Goal: Task Accomplishment & Management: Complete application form

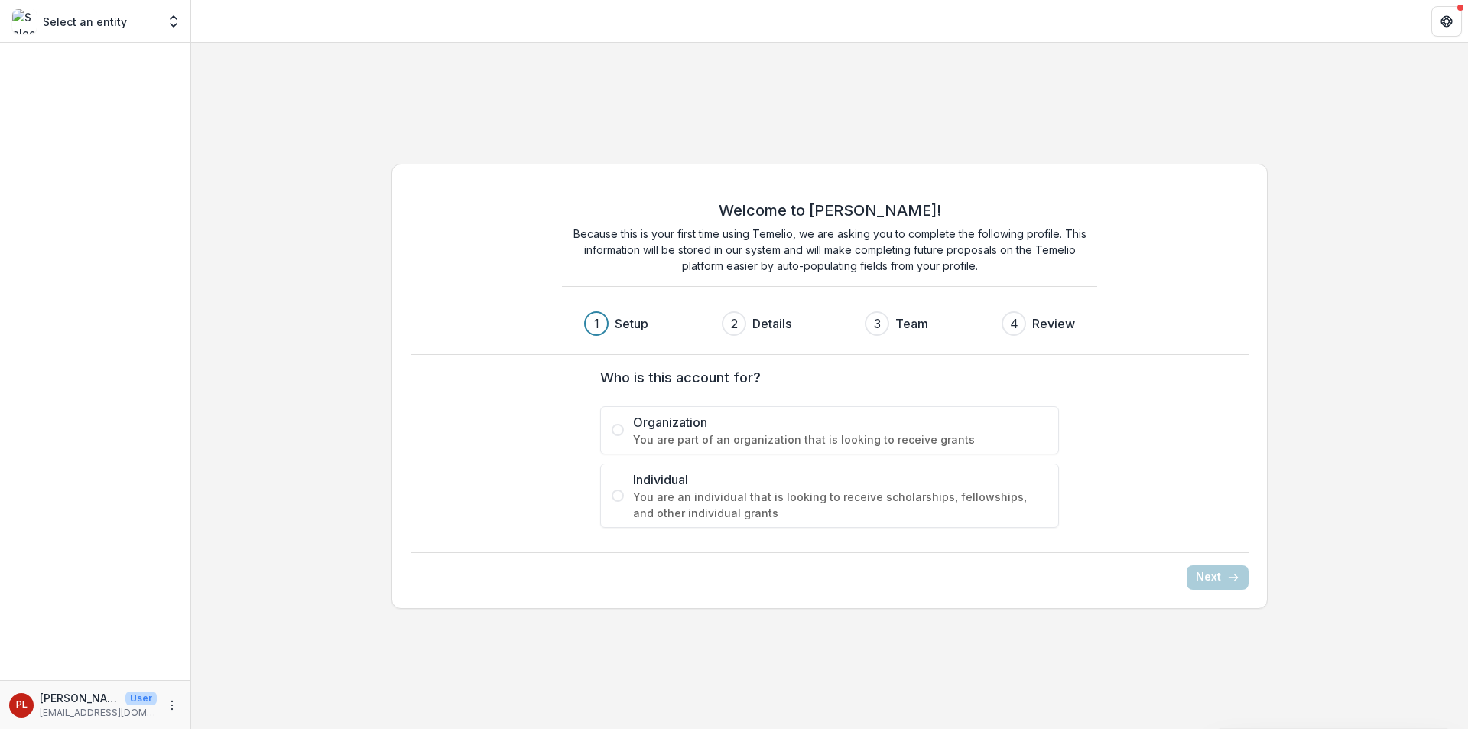
click at [721, 427] on span "Organization" at bounding box center [840, 422] width 414 height 18
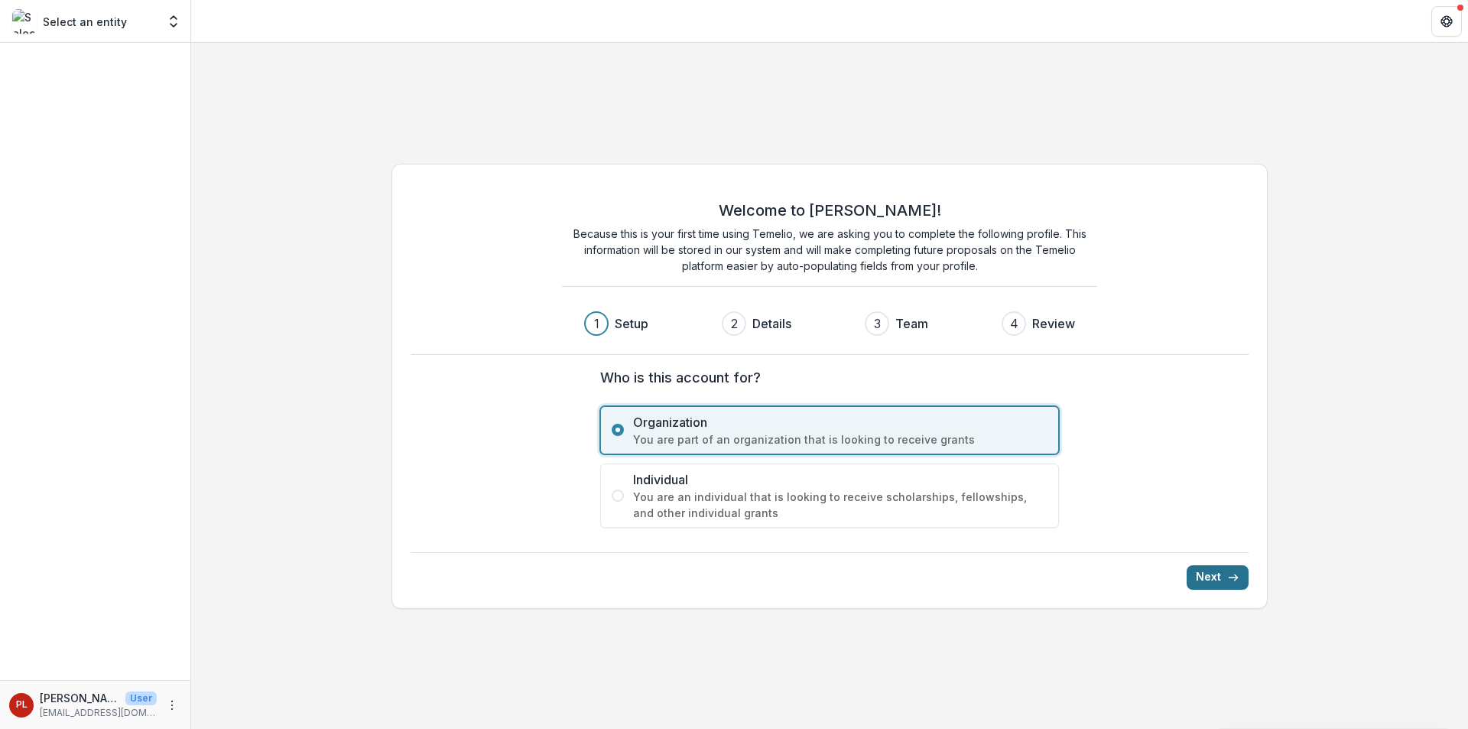
click at [1211, 583] on button "Next" at bounding box center [1218, 577] width 62 height 24
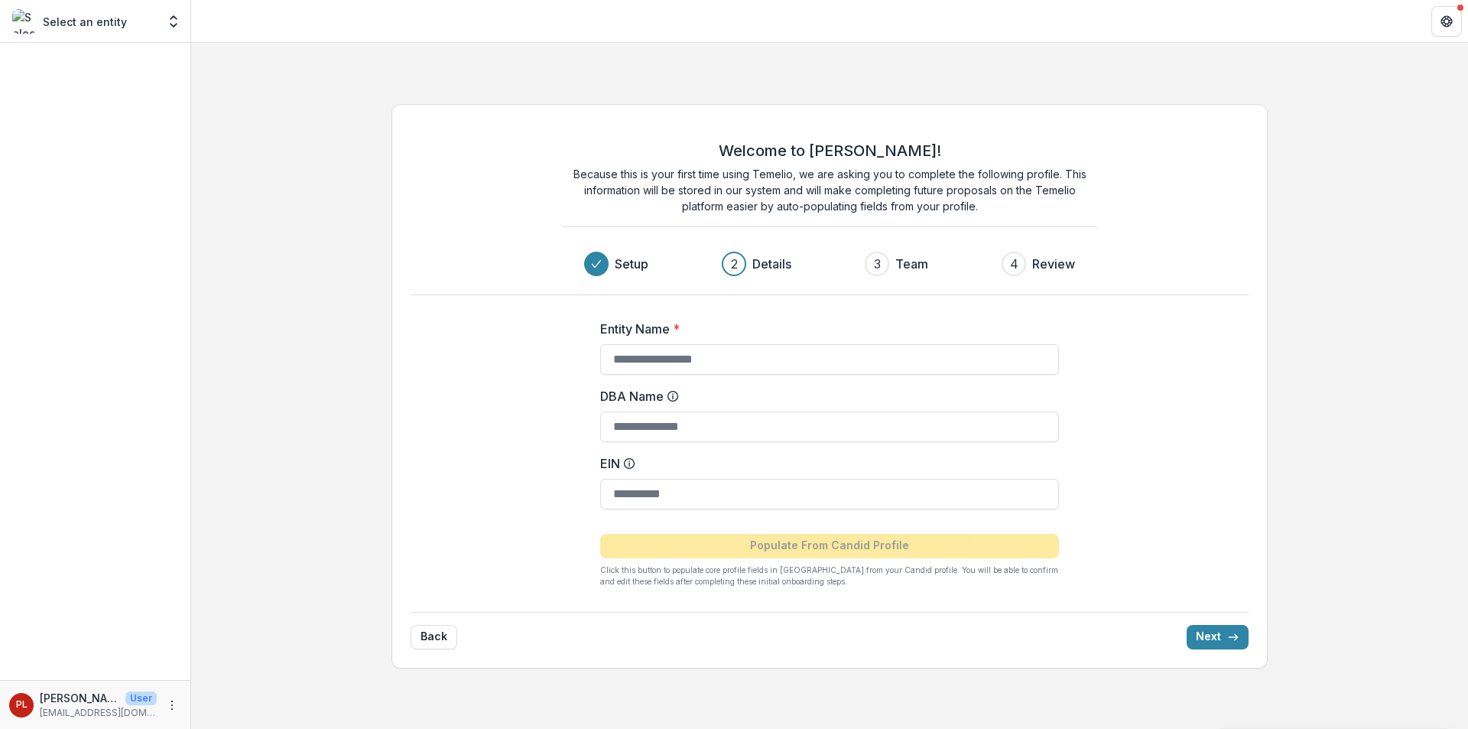
click at [700, 509] on form "Entity Name * DBA Name EIN Populate From Candid Profile Click this button to po…" at bounding box center [829, 447] width 459 height 280
click at [700, 505] on input "EIN" at bounding box center [829, 494] width 459 height 31
click at [877, 375] on form "Entity Name * DBA Name EIN Populate From Candid Profile Click this button to po…" at bounding box center [829, 447] width 459 height 280
click at [912, 339] on div "Entity Name *" at bounding box center [829, 347] width 459 height 55
click at [901, 354] on input "Entity Name *" at bounding box center [829, 359] width 459 height 31
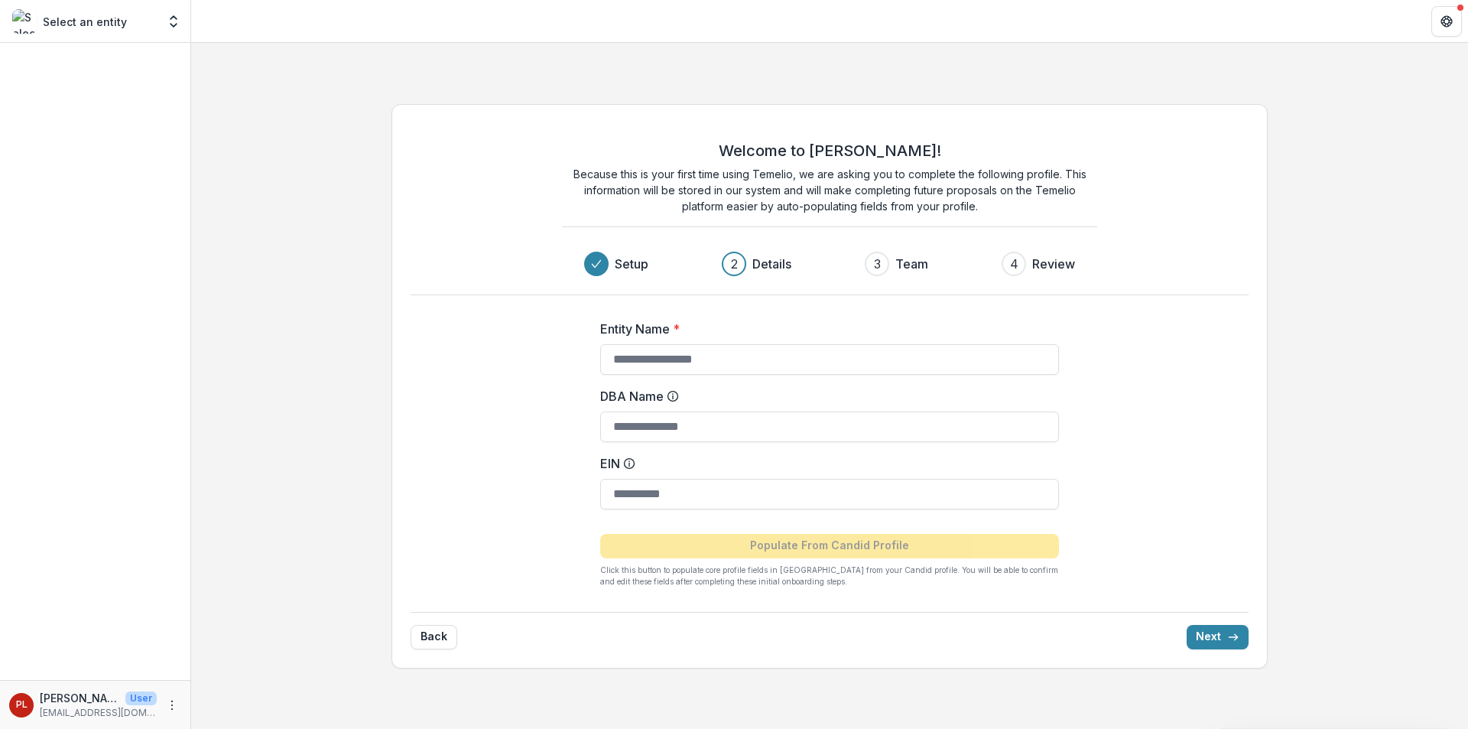
click at [1262, 345] on div "Welcome to [PERSON_NAME]! Because this is your first time using Temelio, we are…" at bounding box center [829, 386] width 877 height 564
click at [814, 368] on input "Entity Name *" at bounding box center [829, 359] width 459 height 31
click at [940, 430] on input "DBA Name" at bounding box center [829, 426] width 459 height 31
click at [865, 501] on input "EIN" at bounding box center [829, 494] width 459 height 31
click at [880, 378] on form "Entity Name * DBA Name EIN Populate From Candid Profile Click this button to po…" at bounding box center [829, 447] width 459 height 280
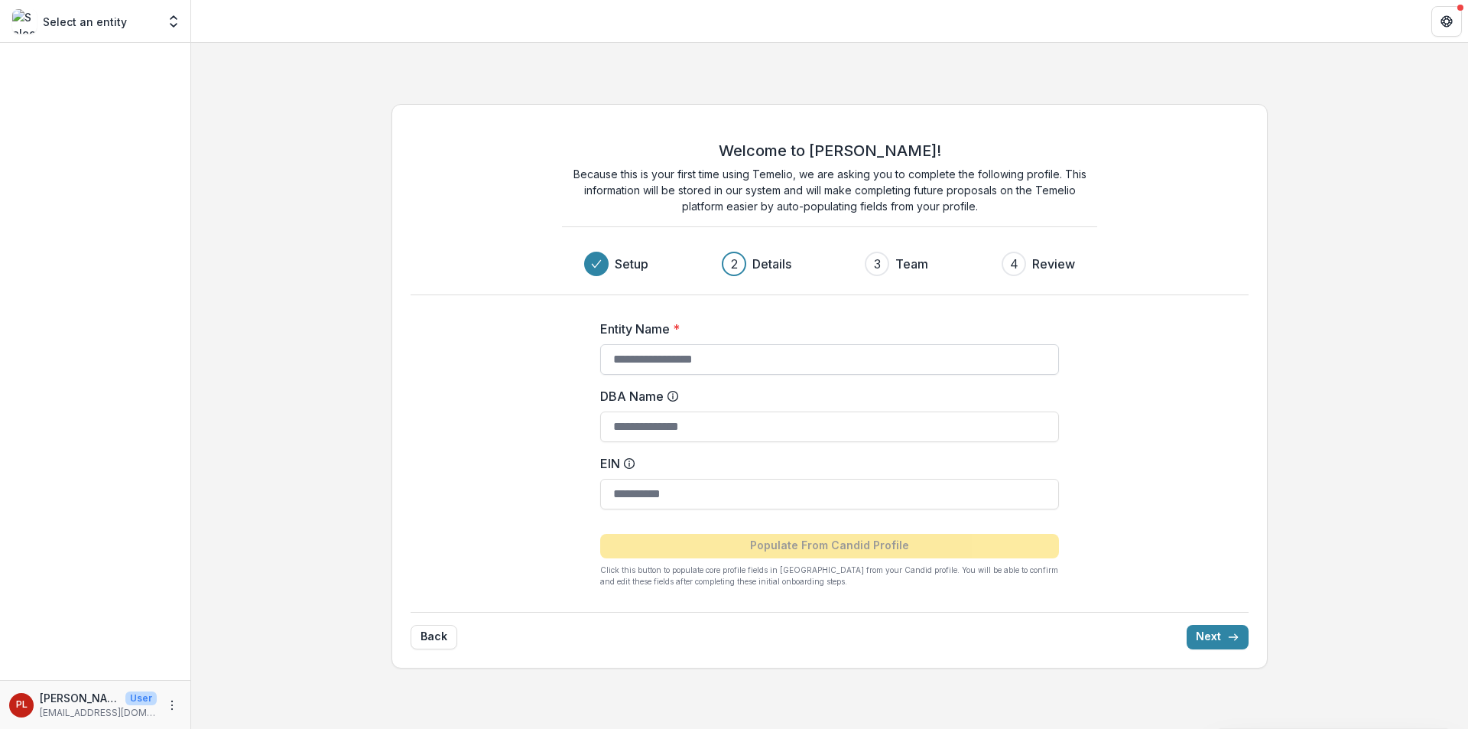
click at [882, 369] on input "Entity Name *" at bounding box center [829, 359] width 459 height 31
click at [856, 355] on input "Entity Name *" at bounding box center [829, 359] width 459 height 31
click at [125, 701] on p "User" at bounding box center [140, 698] width 31 height 14
click at [161, 701] on div "PL [PERSON_NAME] User [EMAIL_ADDRESS][DOMAIN_NAME]" at bounding box center [95, 705] width 172 height 30
click at [167, 704] on icon "More" at bounding box center [172, 705] width 12 height 12
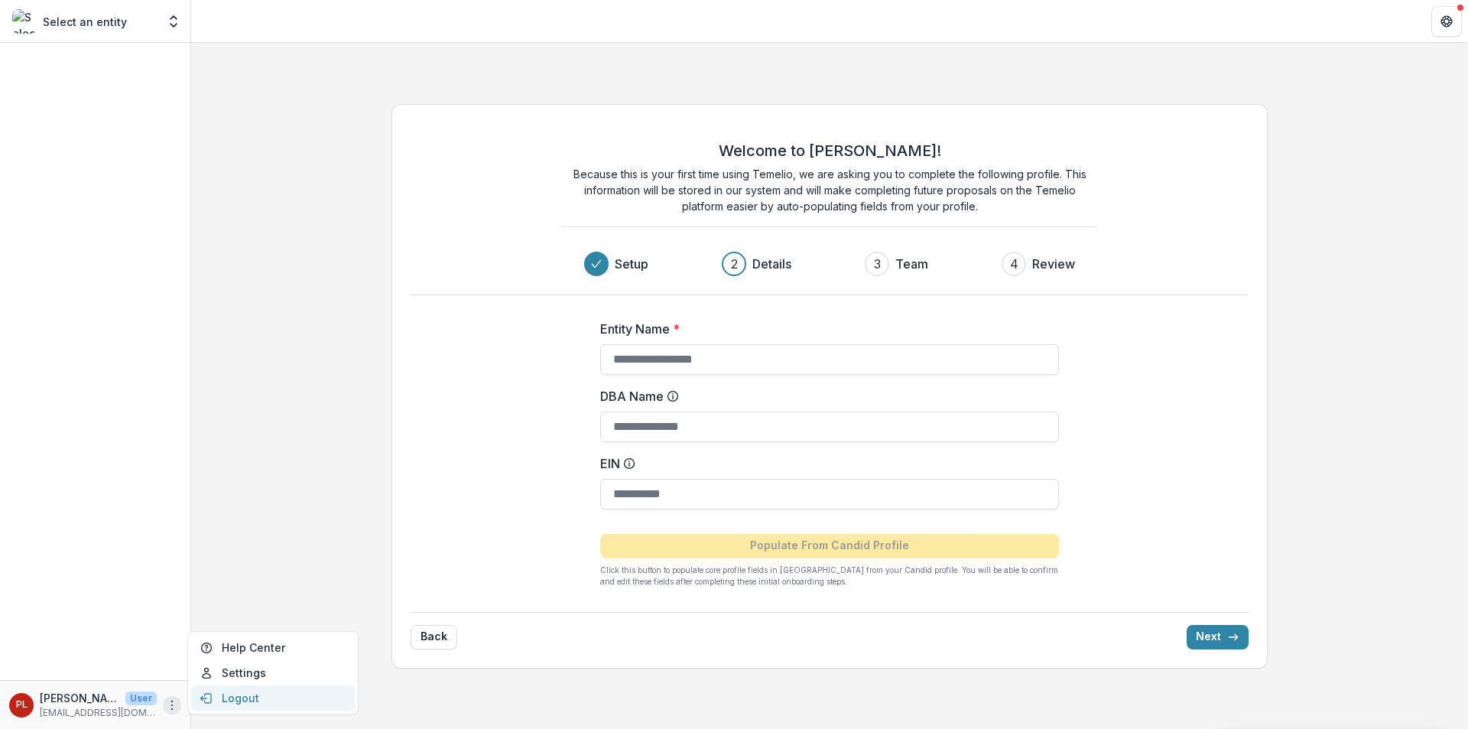
click at [284, 704] on button "Logout" at bounding box center [273, 697] width 164 height 25
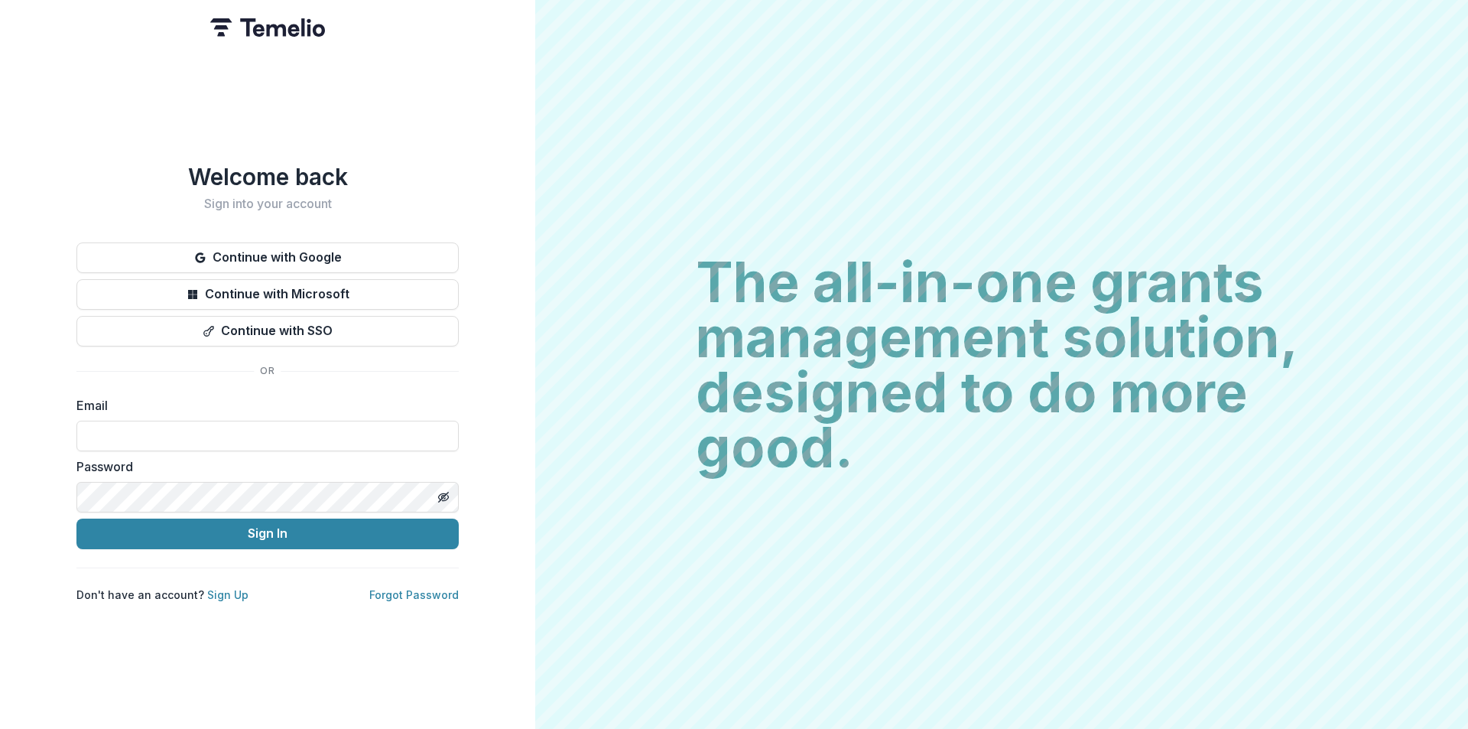
click at [201, 419] on div "Email" at bounding box center [267, 423] width 382 height 55
click at [198, 432] on input at bounding box center [267, 436] width 382 height 31
click at [171, 438] on input at bounding box center [267, 436] width 382 height 31
paste input "**********"
type input "**********"
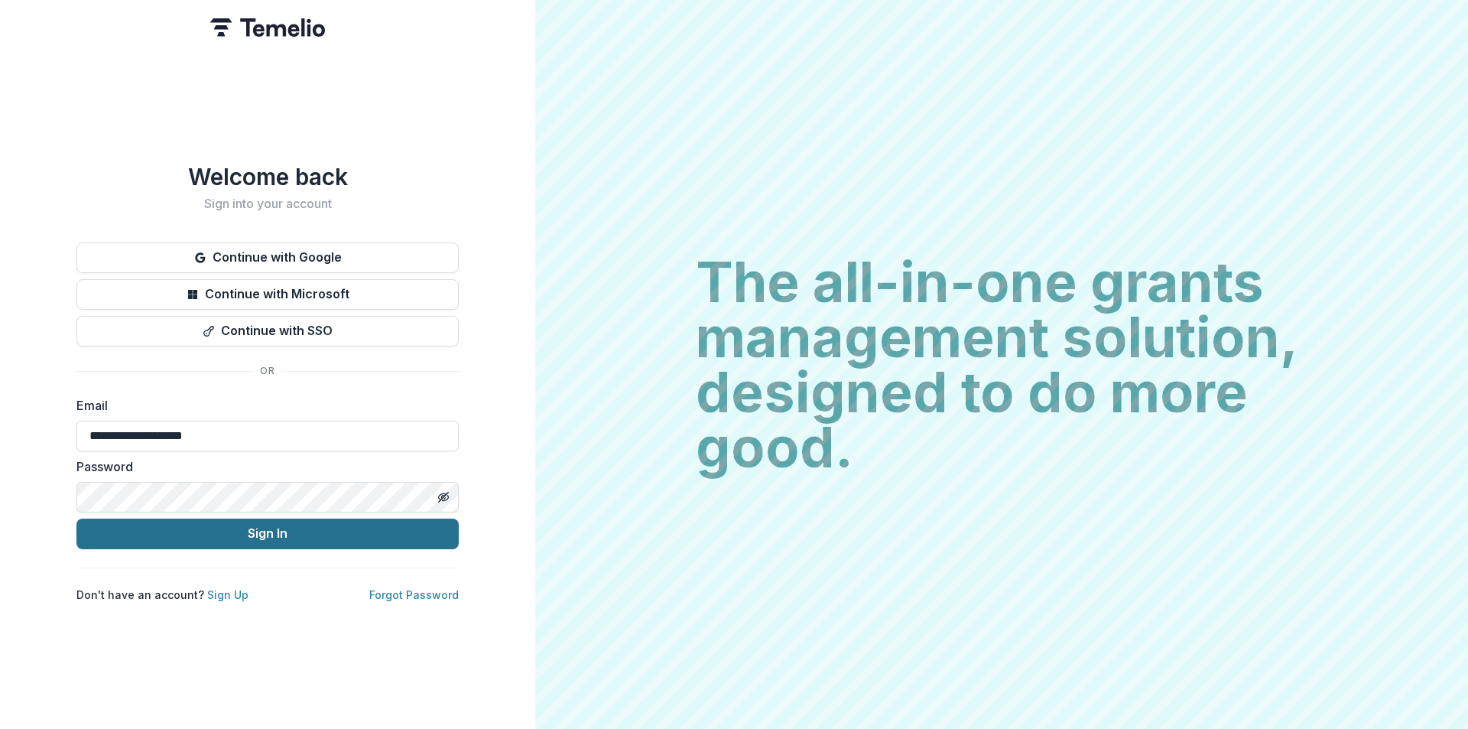
click at [330, 541] on button "Sign In" at bounding box center [267, 533] width 382 height 31
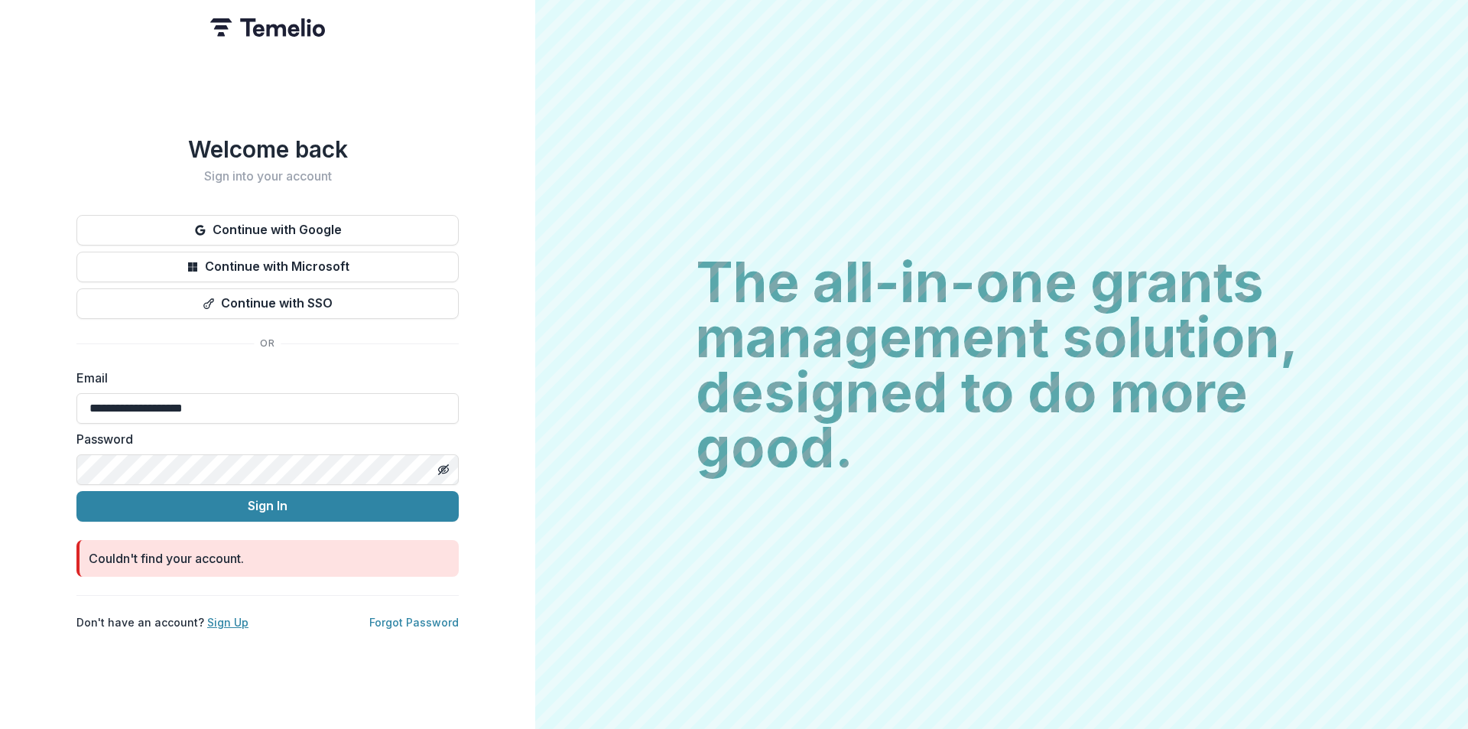
click at [219, 626] on link "Sign Up" at bounding box center [227, 622] width 41 height 13
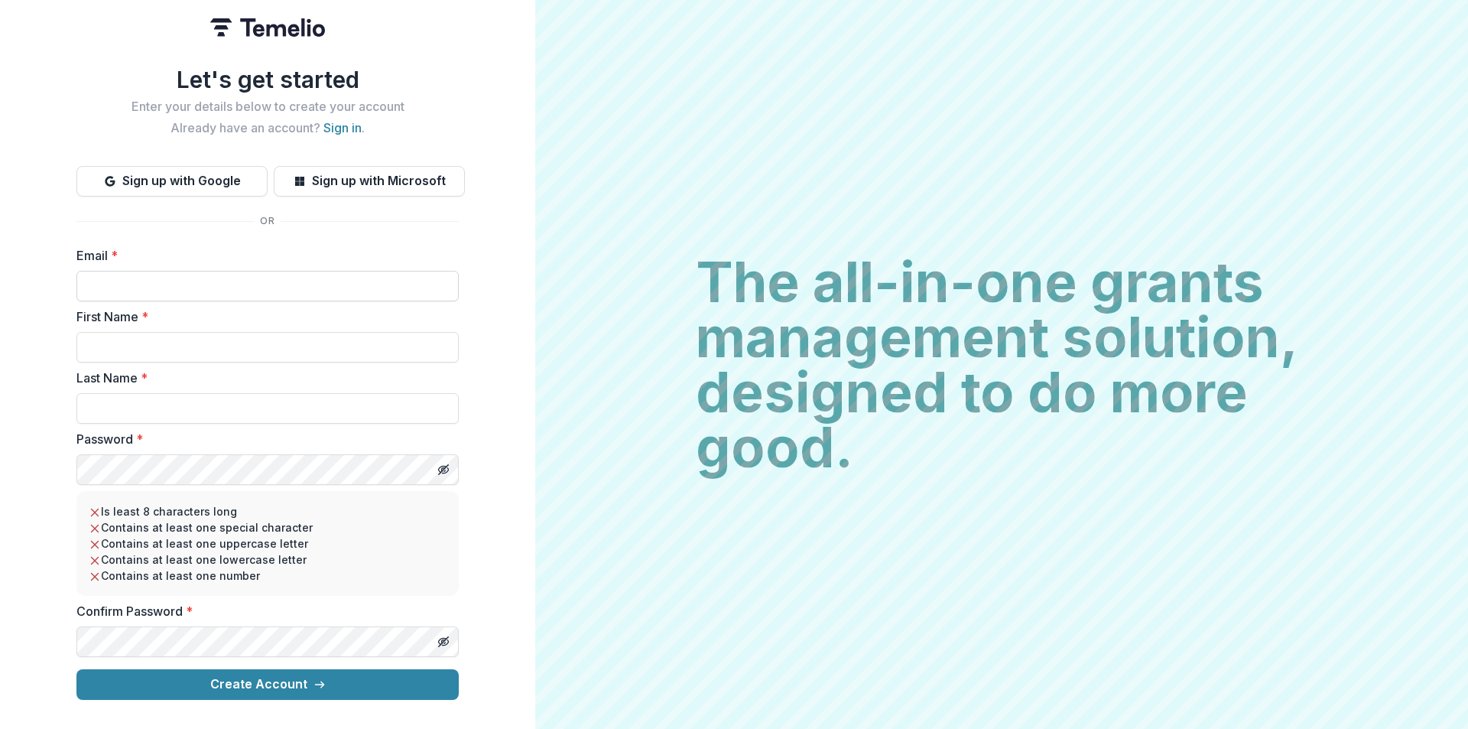
click at [169, 285] on input "Email *" at bounding box center [267, 286] width 382 height 31
click at [267, 284] on input "Email *" at bounding box center [267, 286] width 382 height 31
click at [216, 287] on input "Email *" at bounding box center [267, 286] width 382 height 31
paste input "**********"
type input "**********"
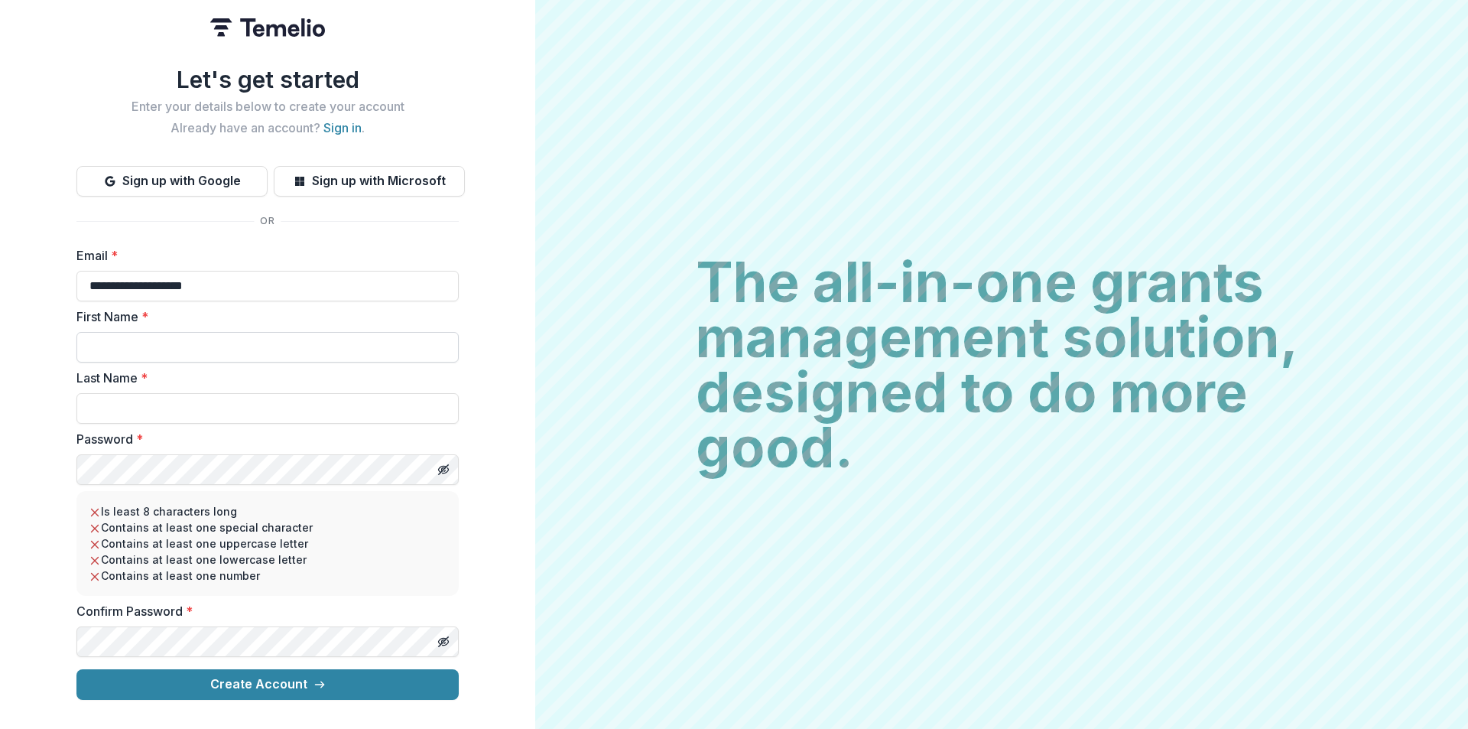
click at [107, 343] on input "First Name *" at bounding box center [267, 347] width 382 height 31
type input "*****"
type input "****"
click at [440, 470] on icon "Toggle password visibility" at bounding box center [443, 469] width 12 height 12
click at [443, 641] on line "Toggle password visibility" at bounding box center [443, 640] width 9 height 9
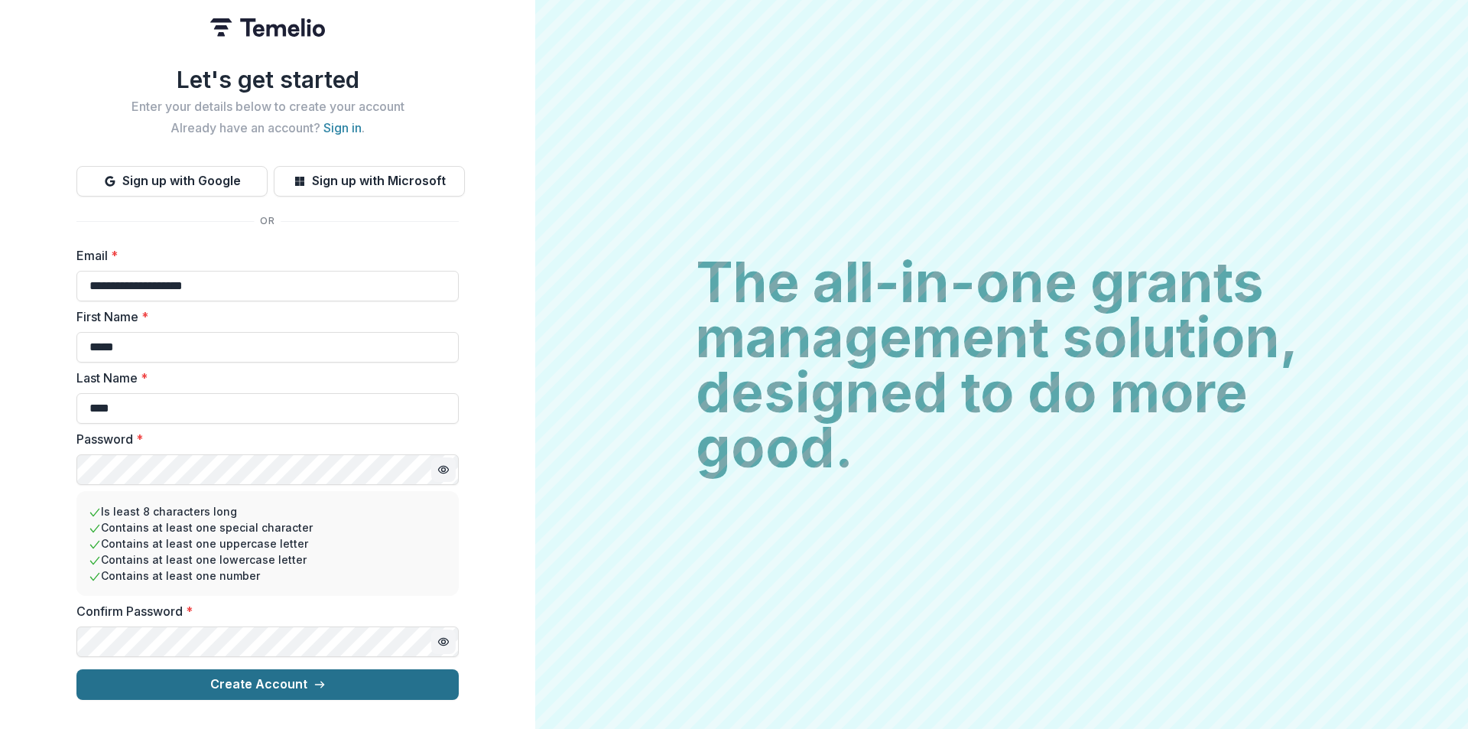
click at [286, 686] on button "Create Account" at bounding box center [267, 684] width 382 height 31
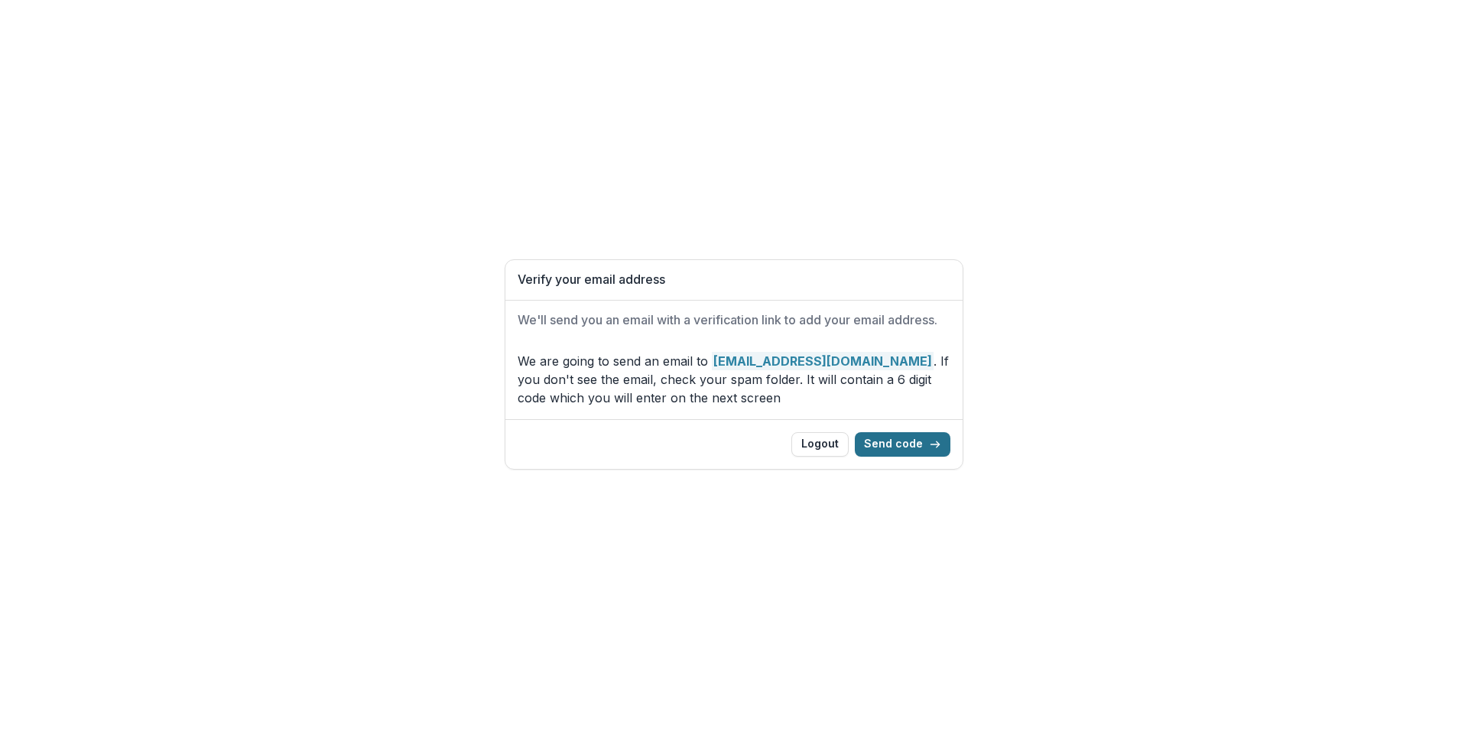
click at [898, 437] on button "Send code" at bounding box center [903, 444] width 96 height 24
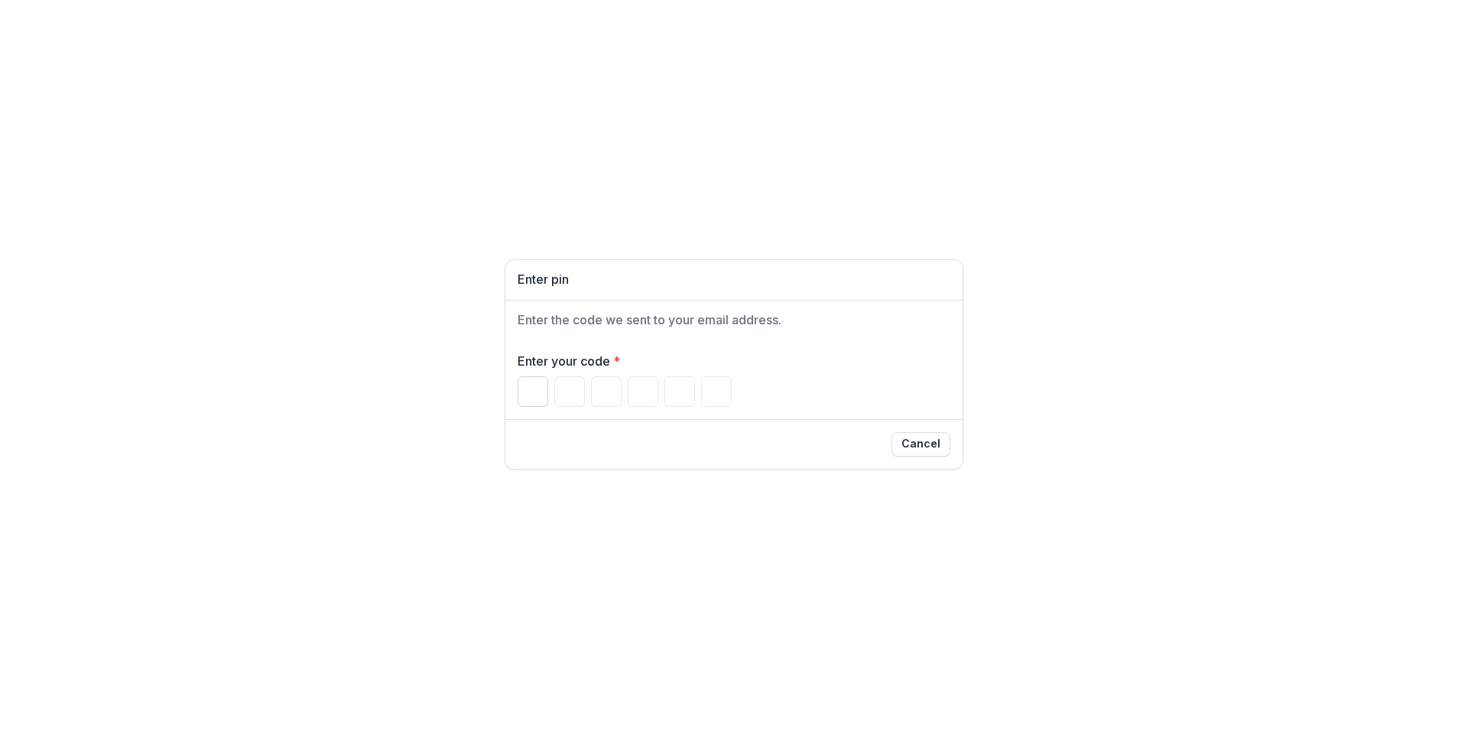
click at [535, 382] on input "Please enter your pin code" at bounding box center [533, 391] width 31 height 31
paste input "******"
type input "*"
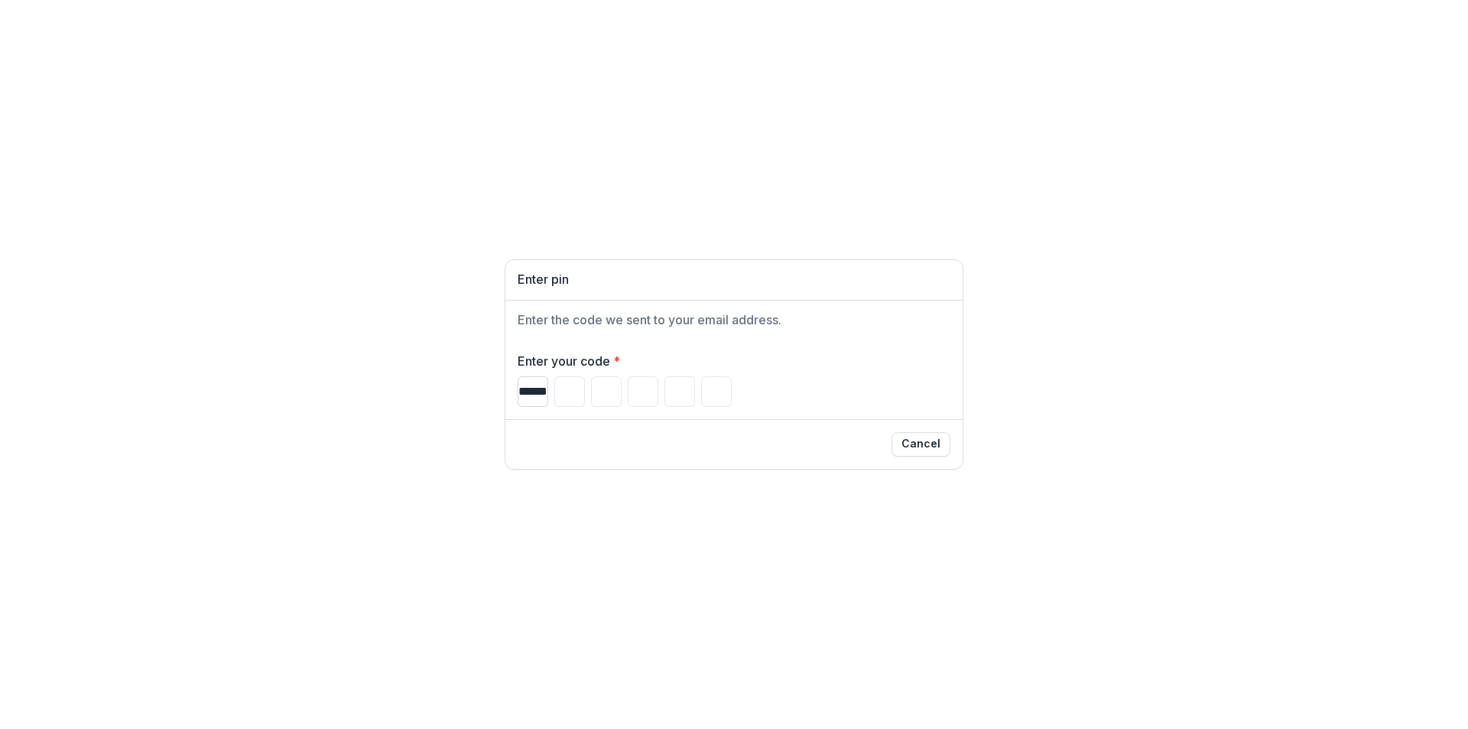
type input "*"
